Goal: Task Accomplishment & Management: Manage account settings

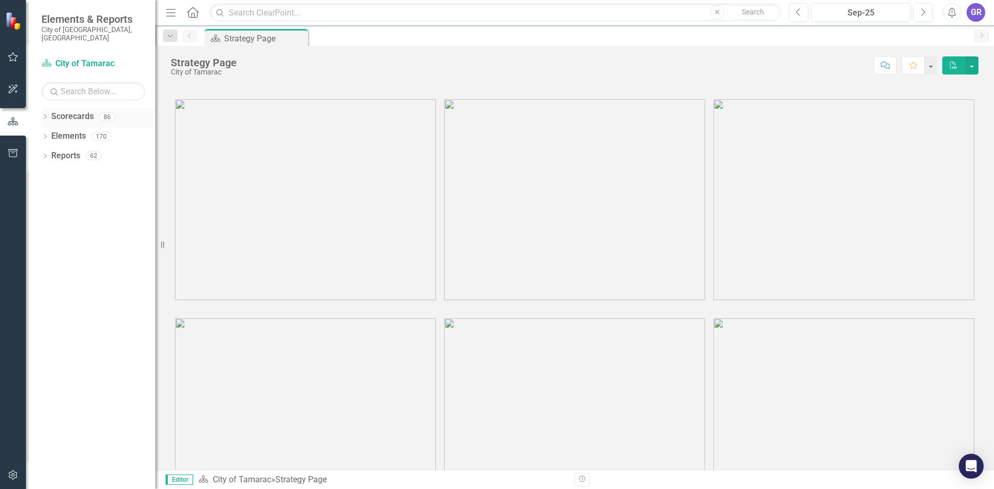
click at [46, 114] on icon at bounding box center [45, 116] width 3 height 5
click at [48, 133] on icon "Dropdown" at bounding box center [51, 136] width 8 height 6
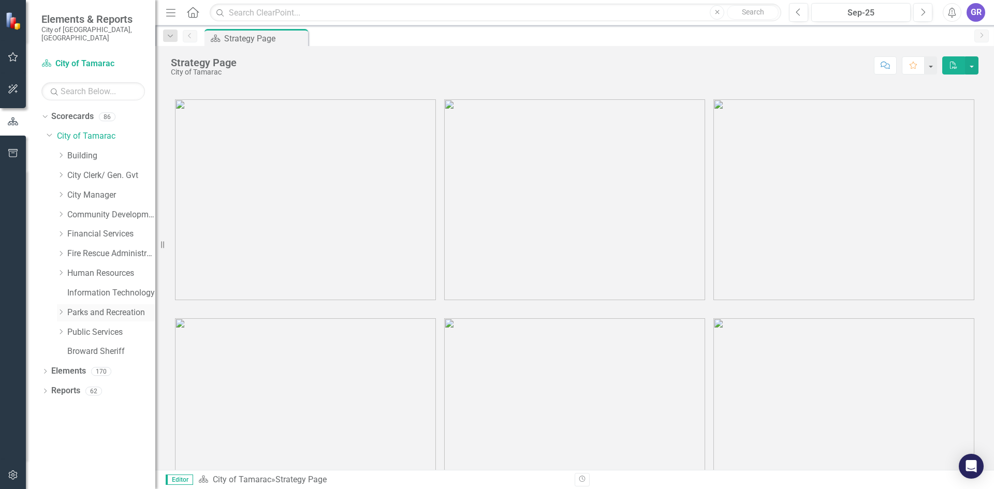
click at [63, 309] on icon "Dropdown" at bounding box center [61, 312] width 8 height 6
drag, startPoint x: 92, startPoint y: 361, endPoint x: 122, endPoint y: 364, distance: 30.1
click at [92, 365] on link "Special Events" at bounding box center [117, 371] width 78 height 12
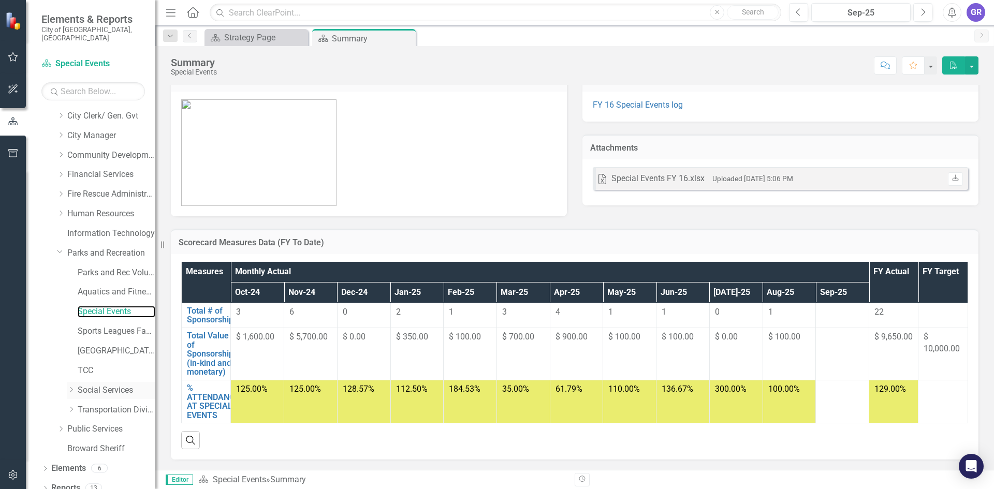
scroll to position [61, 0]
drag, startPoint x: 106, startPoint y: 242, endPoint x: 101, endPoint y: 246, distance: 6.2
click at [106, 246] on link "Parks and Recreation" at bounding box center [111, 252] width 88 height 12
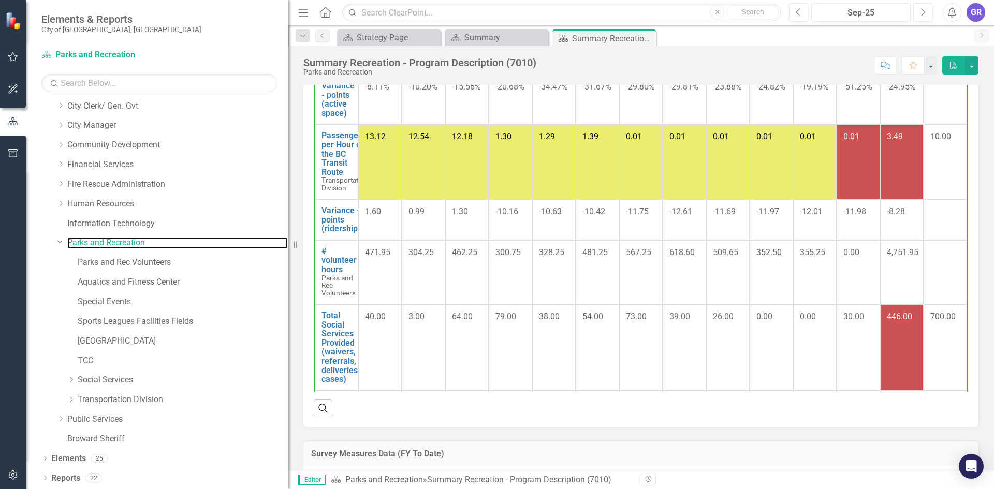
scroll to position [801, 0]
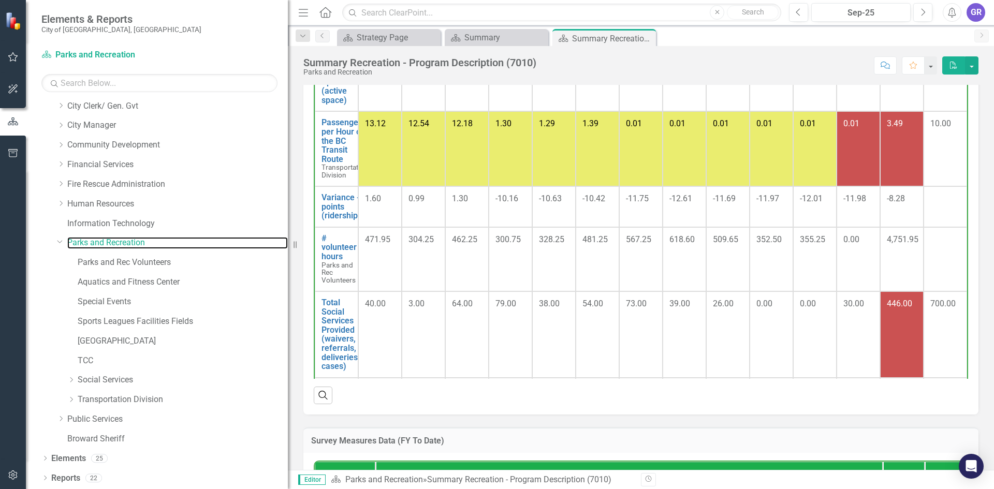
drag, startPoint x: 157, startPoint y: 280, endPoint x: 288, endPoint y: 286, distance: 131.1
click at [288, 286] on div "Resize" at bounding box center [292, 244] width 8 height 489
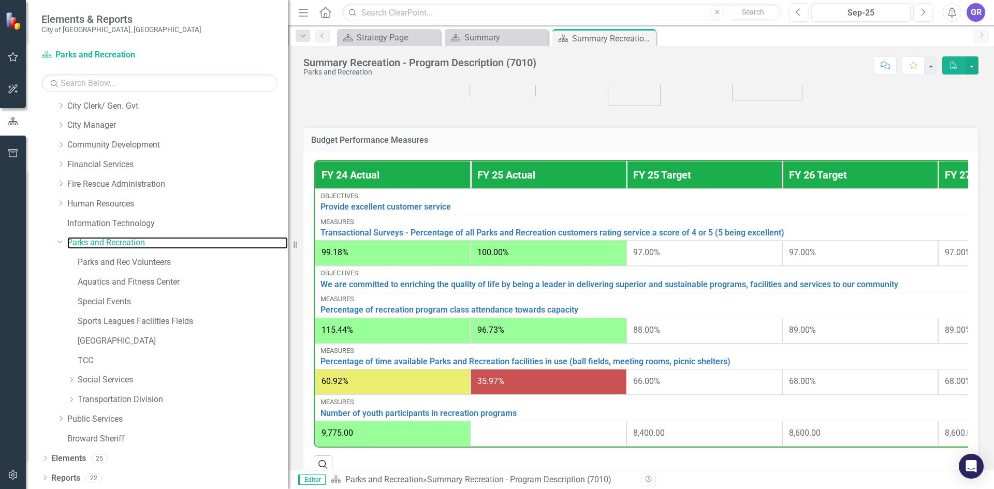
scroll to position [387, 0]
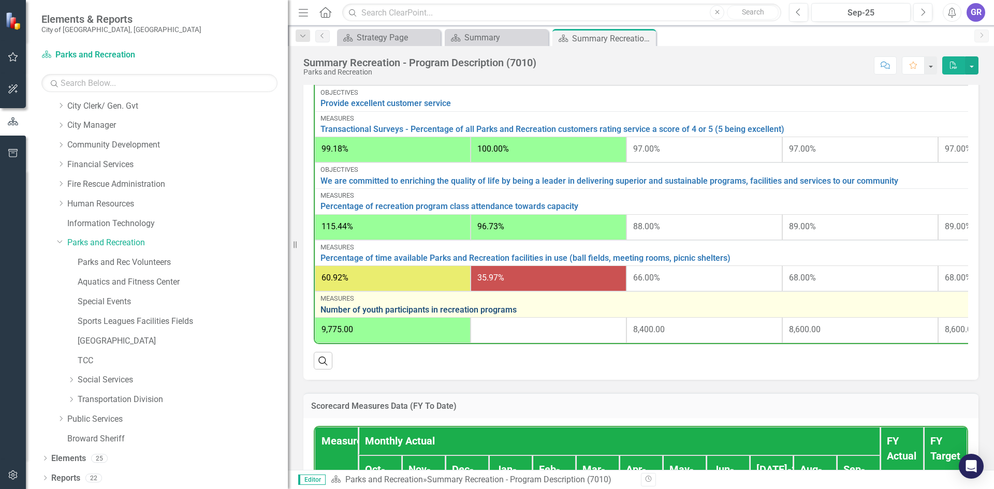
click at [484, 313] on link "Number of youth participants in recreation programs" at bounding box center [703, 309] width 767 height 9
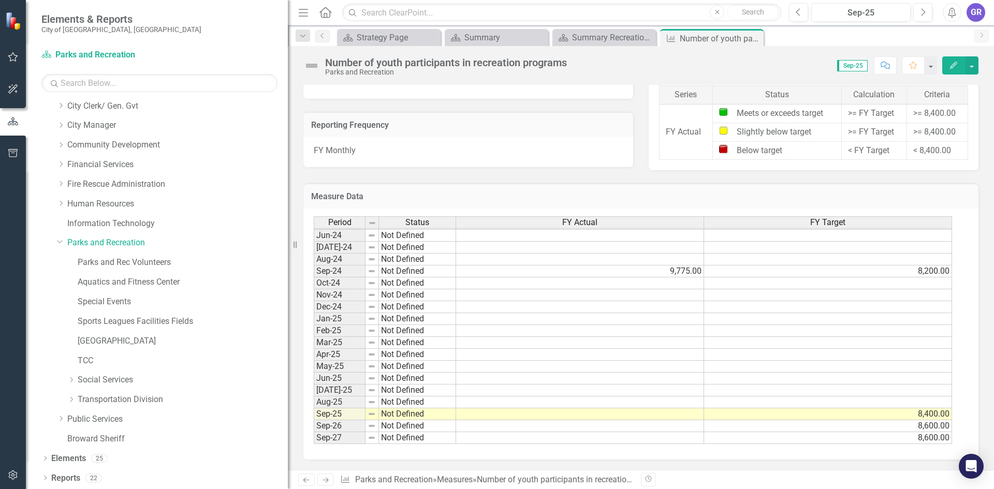
click at [643, 409] on tbody "Feb-23 Not Defined Mar-23 Not Defined Apr-23 Not Defined May-23 Not Defined Jun…" at bounding box center [633, 241] width 638 height 405
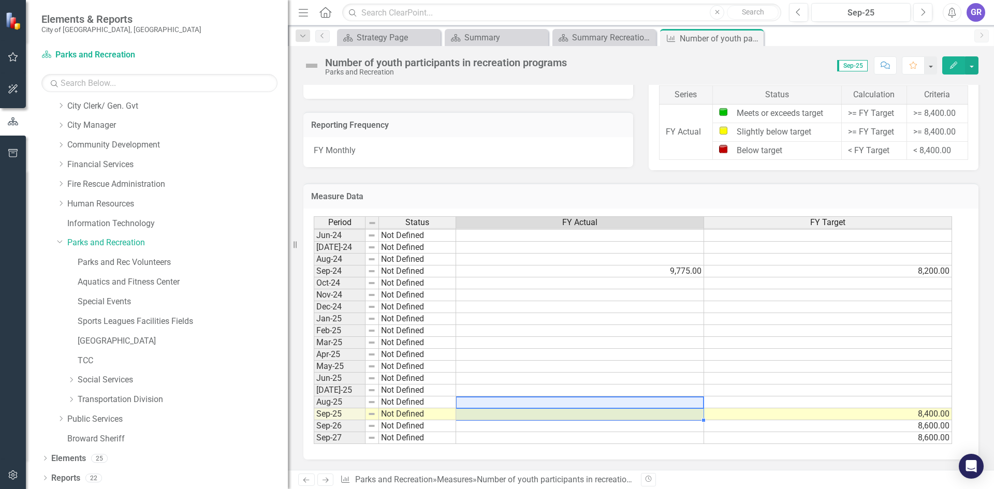
click at [651, 413] on td at bounding box center [580, 414] width 248 height 12
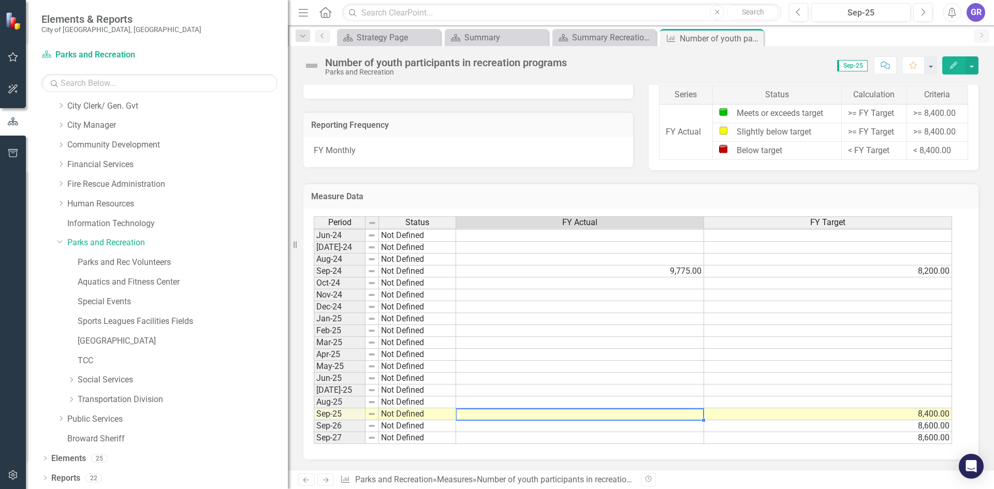
click at [651, 413] on td at bounding box center [580, 414] width 248 height 12
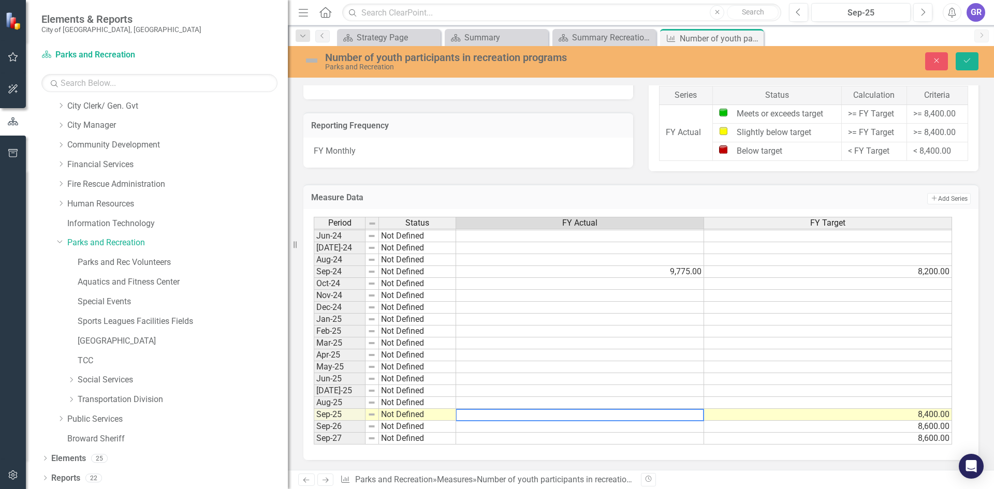
click at [651, 413] on textarea at bounding box center [579, 415] width 248 height 12
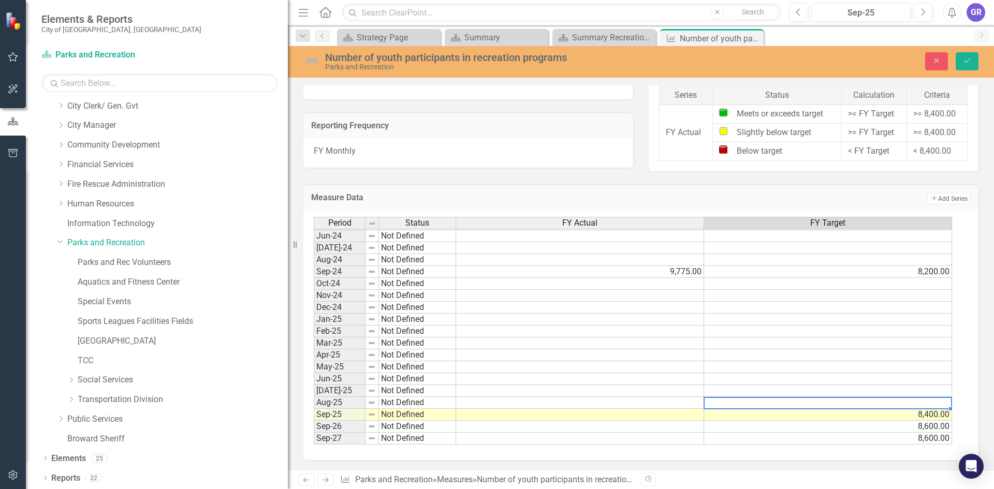
click at [746, 399] on td at bounding box center [828, 403] width 248 height 12
click at [604, 418] on td at bounding box center [580, 415] width 248 height 12
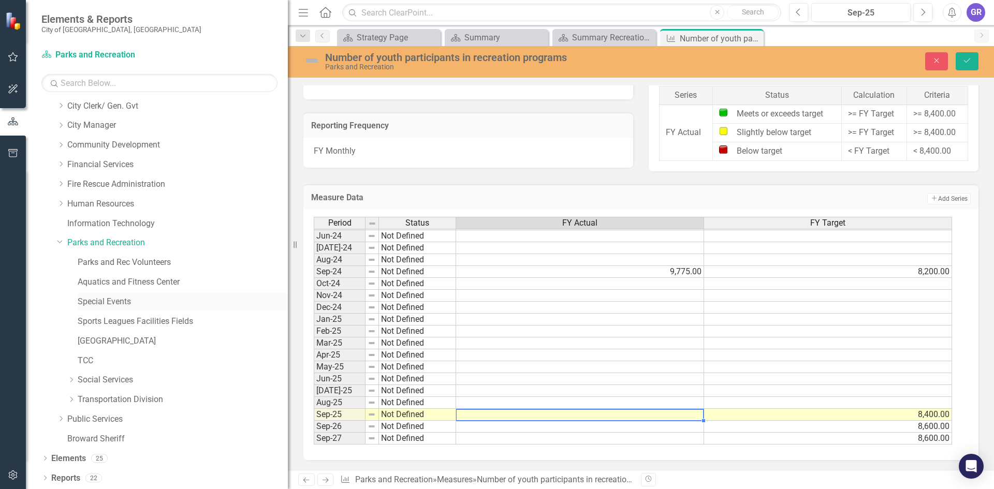
click at [94, 298] on link "Special Events" at bounding box center [183, 302] width 210 height 12
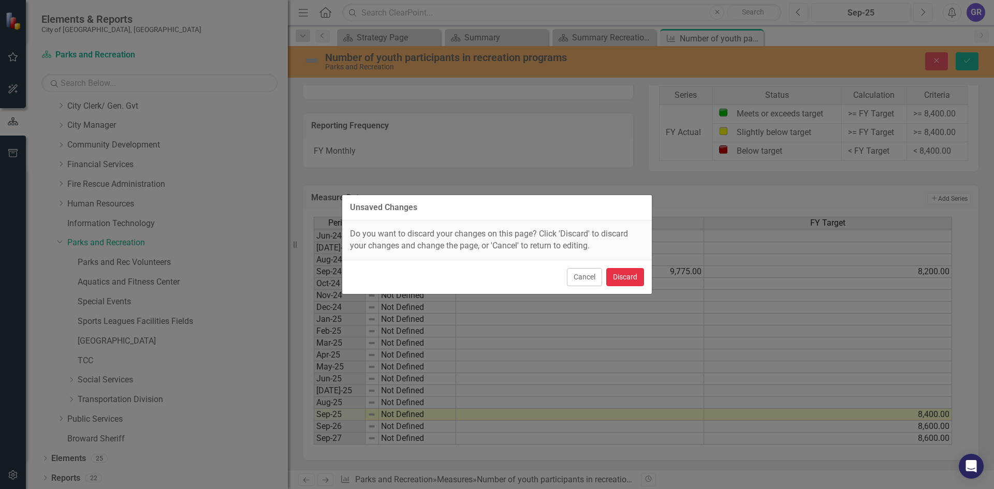
click at [638, 281] on button "Discard" at bounding box center [625, 277] width 38 height 18
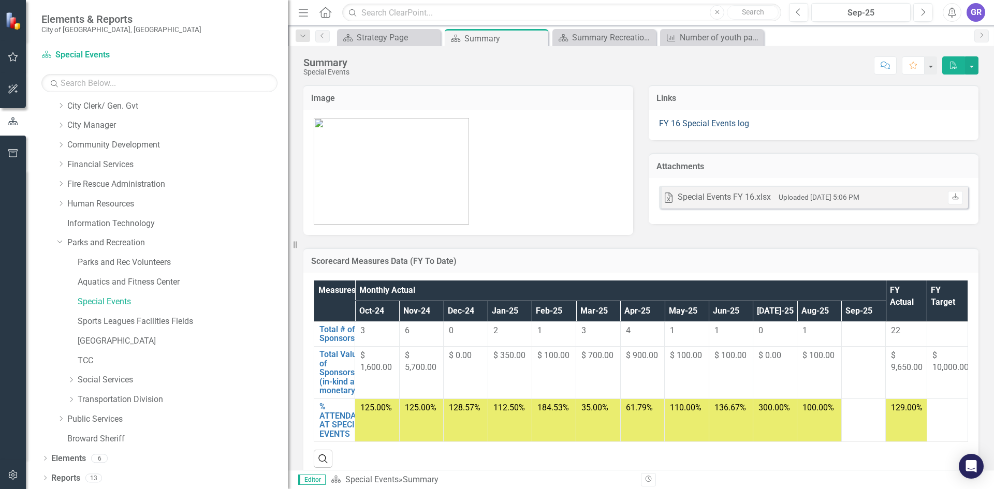
click at [732, 123] on link "FY 16 Special Events log" at bounding box center [704, 124] width 90 height 10
